Goal: Find specific page/section

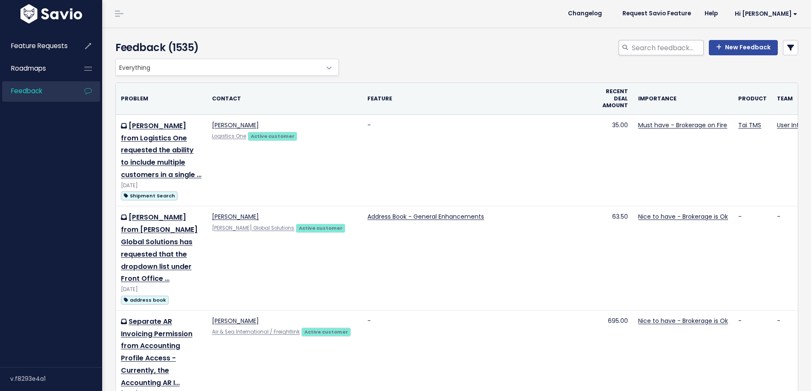
click at [624, 48] on div at bounding box center [624, 47] width 13 height 15
click at [642, 38] on div "Feedback (1535) New Feedback" at bounding box center [455, 42] width 706 height 31
click at [651, 57] on div "New Feedback" at bounding box center [573, 49] width 464 height 19
click at [652, 54] on input "search" at bounding box center [667, 47] width 73 height 15
type input "alerts hold"
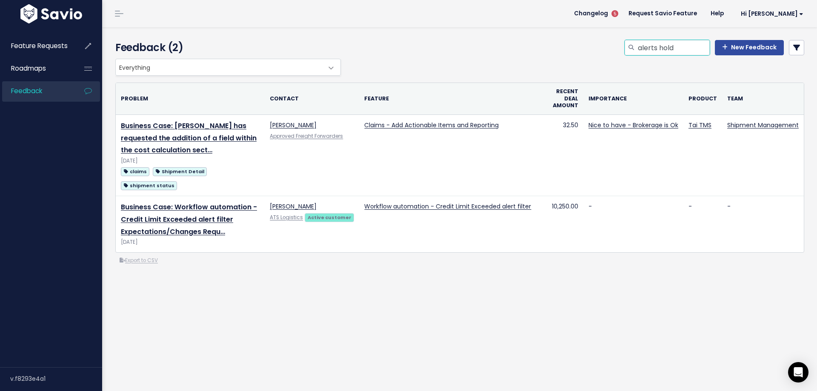
click at [652, 49] on input "alerts hold" at bounding box center [673, 47] width 73 height 15
drag, startPoint x: 654, startPoint y: 48, endPoint x: 743, endPoint y: 43, distance: 89.5
click at [745, 43] on div "alerts hold New Feedback" at bounding box center [715, 47] width 180 height 15
type input "alerts"
